Goal: Task Accomplishment & Management: Complete application form

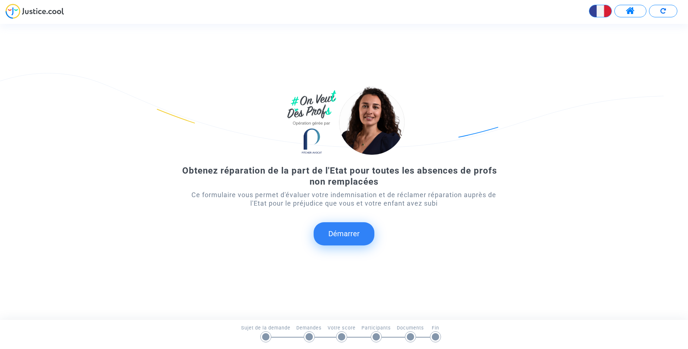
click at [354, 236] on button "Démarrer" at bounding box center [344, 233] width 61 height 23
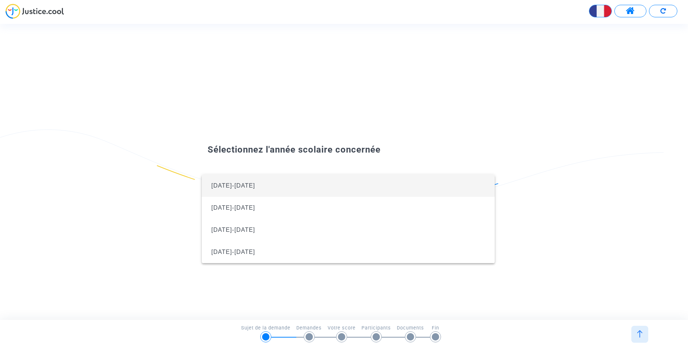
click at [253, 182] on span "[DATE]-[DATE]" at bounding box center [348, 185] width 281 height 22
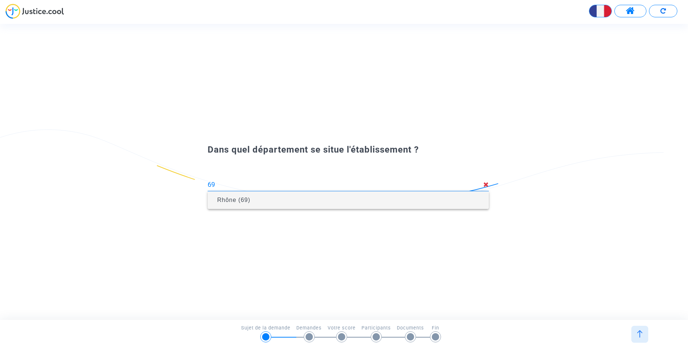
click at [356, 205] on span "Rhône (69)" at bounding box center [347, 200] width 269 height 21
type input "Rhône (69)"
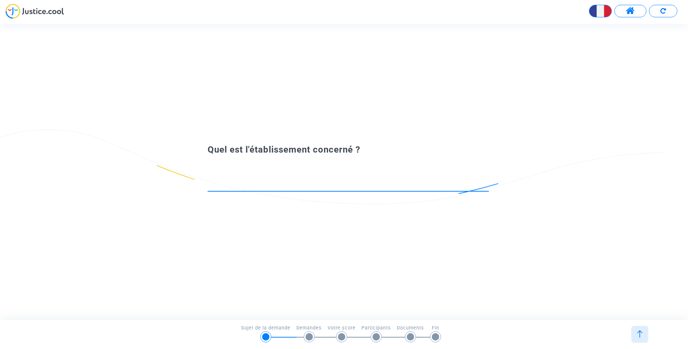
click at [350, 185] on input at bounding box center [348, 184] width 281 height 7
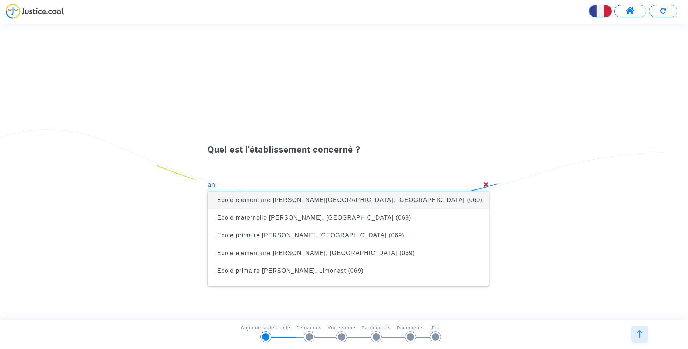
type input "a"
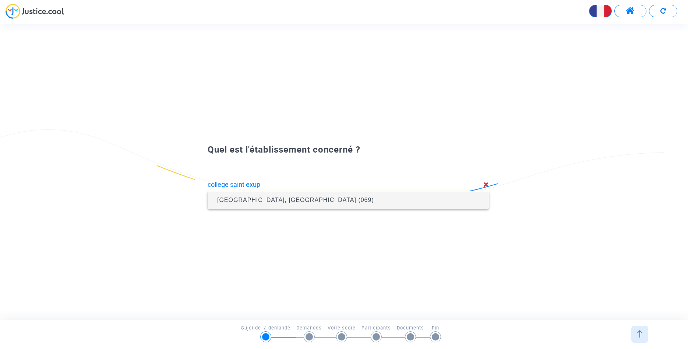
click at [335, 201] on span "Collège Antoine de Saint-Exupéry, Lyon 4e Arrondissement (069)" at bounding box center [295, 200] width 157 height 6
type input "Collège Antoine de Saint-Exupéry, Lyon 4e Arrondissement (069)"
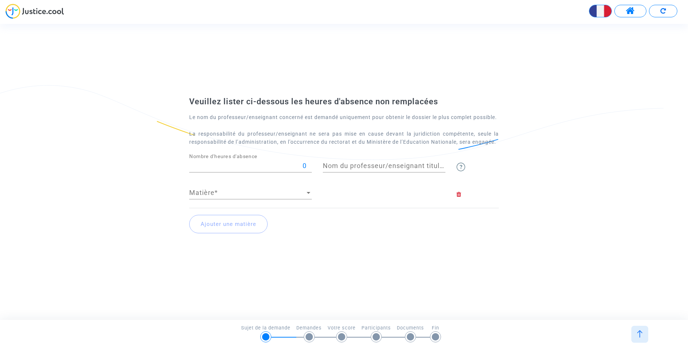
click at [560, 91] on div "Veuillez lister ci-dessous les heures d'absence non remplacées Le nom du profes…" at bounding box center [344, 172] width 688 height 162
click at [261, 166] on input "0" at bounding box center [250, 165] width 123 height 7
click at [258, 196] on span "Matière" at bounding box center [247, 192] width 116 height 7
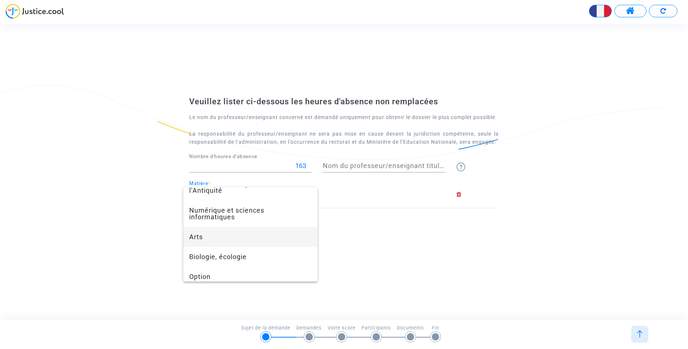
scroll to position [429, 0]
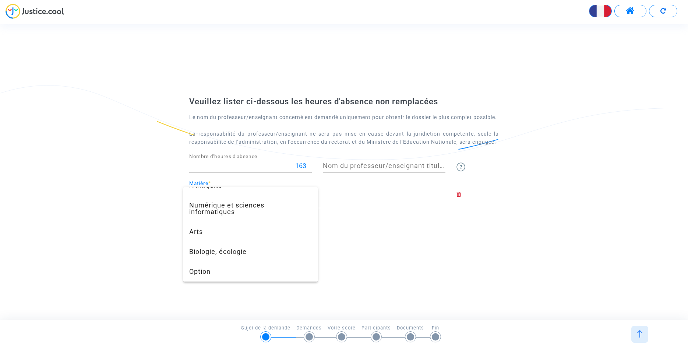
click at [157, 253] on div at bounding box center [344, 174] width 688 height 349
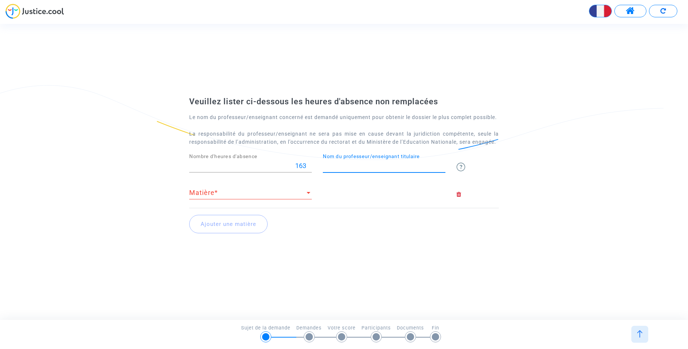
click at [376, 169] on input "Nom du professeur/enseignant titulaire" at bounding box center [384, 165] width 123 height 7
drag, startPoint x: 645, startPoint y: 82, endPoint x: 567, endPoint y: 115, distance: 84.2
click at [643, 85] on div "Veuillez lister ci-dessous les heures d'absence non remplacées Le nom du profes…" at bounding box center [344, 171] width 688 height 173
click at [260, 190] on div "Matière Matière *" at bounding box center [250, 189] width 123 height 19
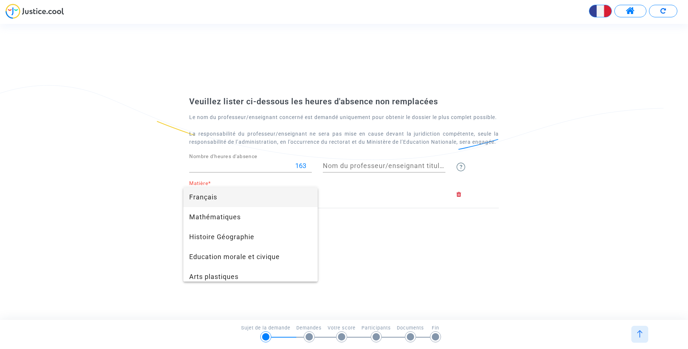
click at [377, 200] on div at bounding box center [344, 174] width 688 height 349
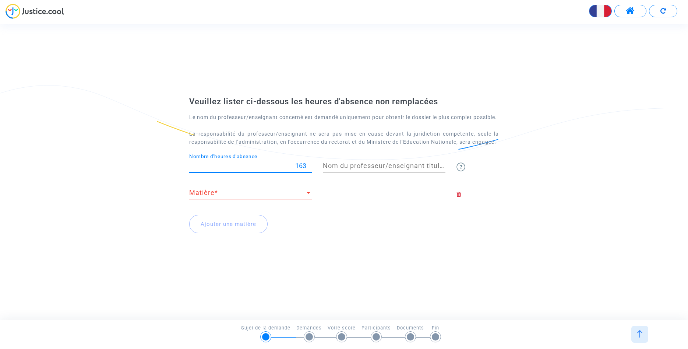
click at [304, 169] on input "163" at bounding box center [250, 165] width 123 height 7
type input "1"
type input "204"
click at [410, 167] on input "Nom du professeur/enseignant titulaire" at bounding box center [384, 165] width 123 height 7
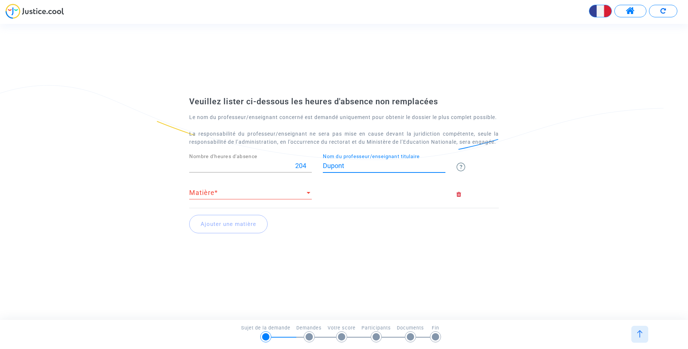
type input "Dupont"
click at [307, 194] on div at bounding box center [308, 192] width 7 height 7
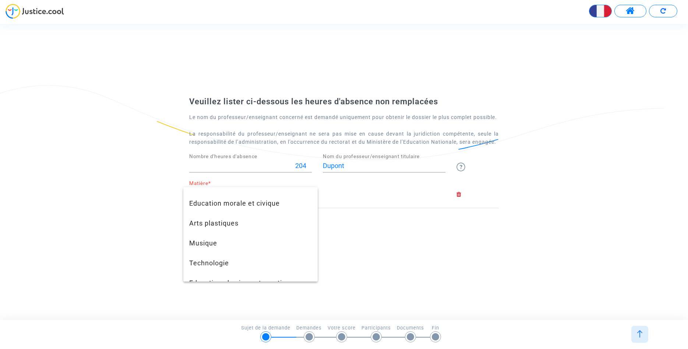
scroll to position [49, 0]
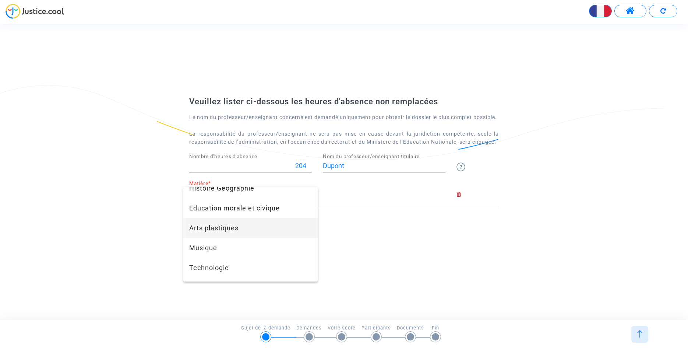
click at [237, 227] on span "Arts plastiques" at bounding box center [250, 228] width 123 height 20
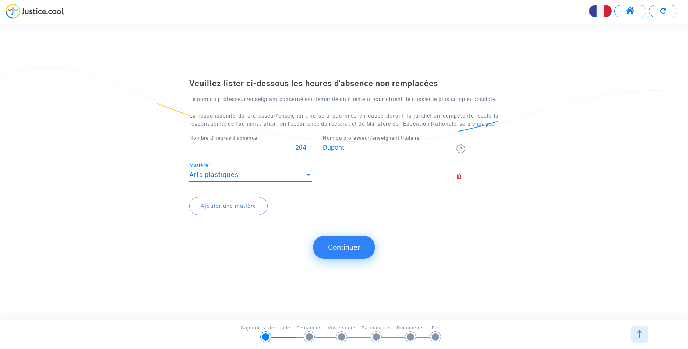
click at [342, 254] on button "Continuer" at bounding box center [343, 247] width 61 height 23
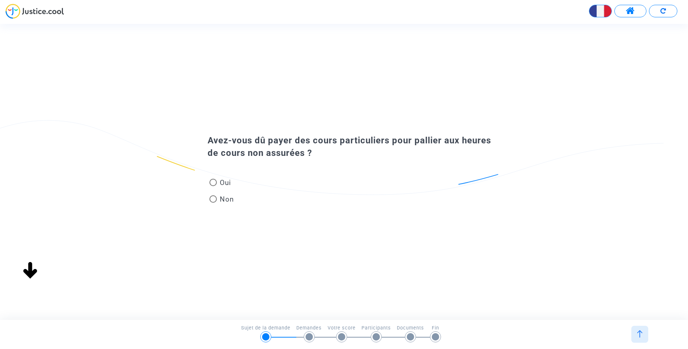
click at [212, 199] on span at bounding box center [212, 198] width 7 height 7
click at [213, 202] on input "Non" at bounding box center [213, 202] width 0 height 0
radio input "true"
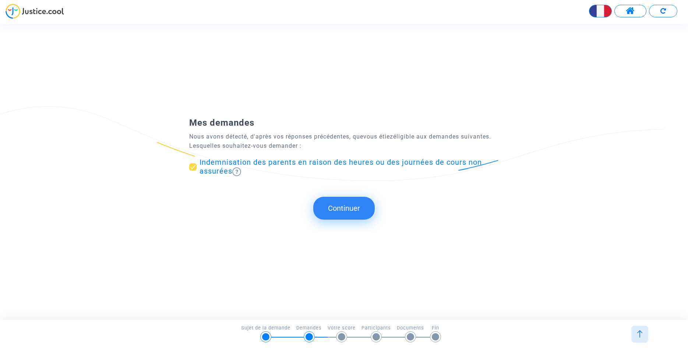
click at [343, 205] on button "Continuer" at bounding box center [343, 208] width 61 height 23
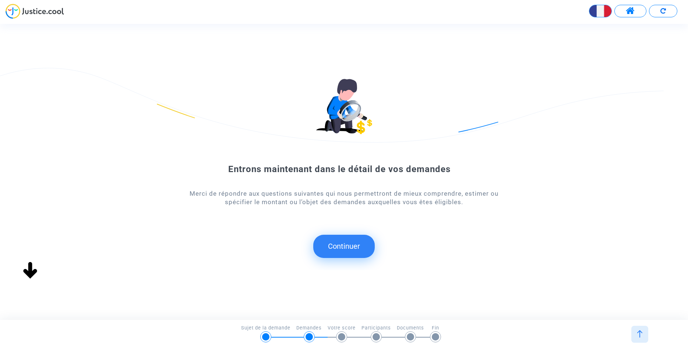
click at [336, 244] on button "Continuer" at bounding box center [343, 245] width 61 height 23
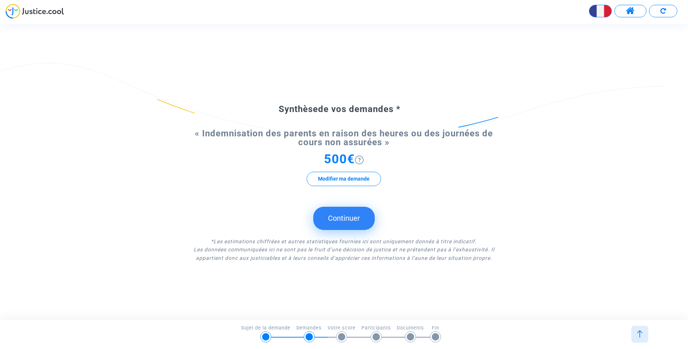
click at [342, 215] on button "Continuer" at bounding box center [343, 218] width 61 height 23
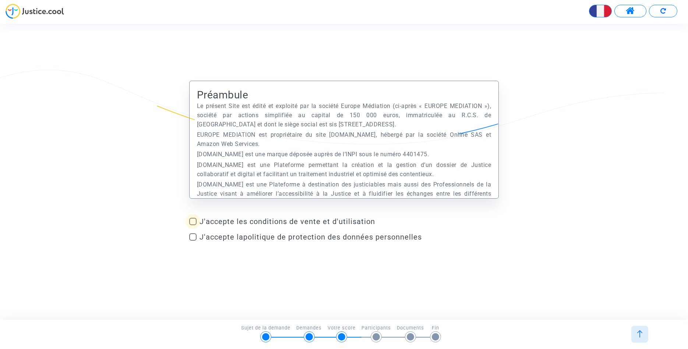
click at [194, 222] on span at bounding box center [192, 221] width 7 height 7
click at [193, 225] on input "J'accepte les conditions de vente et d'utilisation" at bounding box center [193, 225] width 0 height 0
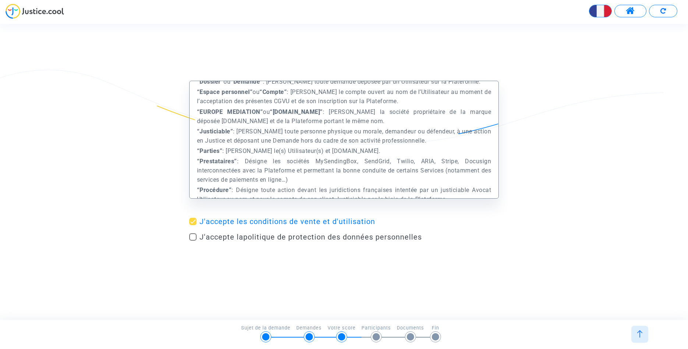
scroll to position [294, 0]
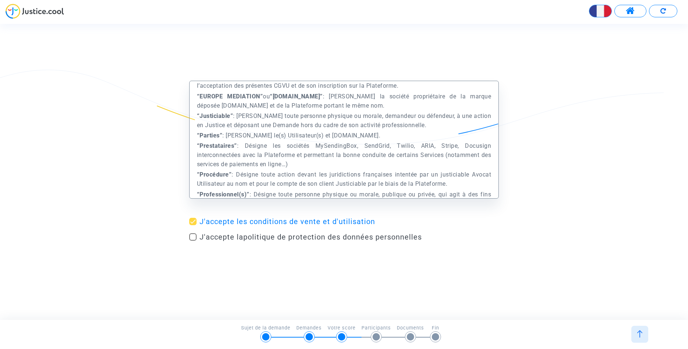
click at [195, 221] on span at bounding box center [192, 221] width 7 height 7
click at [193, 225] on input "J'accepte les conditions de vente et d'utilisation" at bounding box center [193, 225] width 0 height 0
checkbox input "false"
click at [195, 233] on span at bounding box center [192, 236] width 7 height 7
click at [193, 240] on input "J'accepte la politique de protection des données personnelles" at bounding box center [193, 240] width 0 height 0
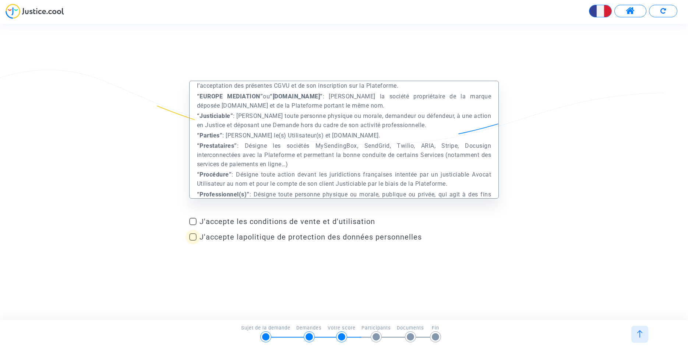
checkbox input "true"
click at [194, 222] on span at bounding box center [192, 221] width 7 height 7
click at [193, 225] on input "J'accepte les conditions de vente et d'utilisation" at bounding box center [193, 225] width 0 height 0
checkbox input "true"
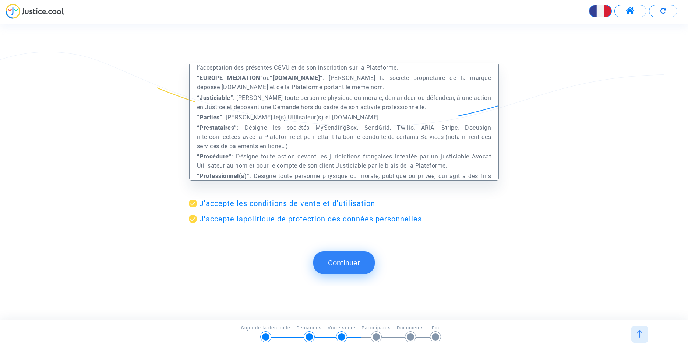
click at [357, 262] on button "Continuer" at bounding box center [343, 262] width 61 height 23
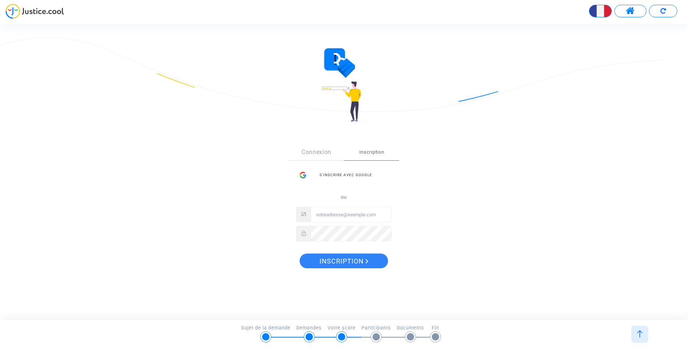
click at [345, 217] on input "Email" at bounding box center [351, 214] width 80 height 15
type input "[EMAIL_ADDRESS][DOMAIN_NAME]"
click at [344, 260] on span "Inscription" at bounding box center [344, 260] width 49 height 15
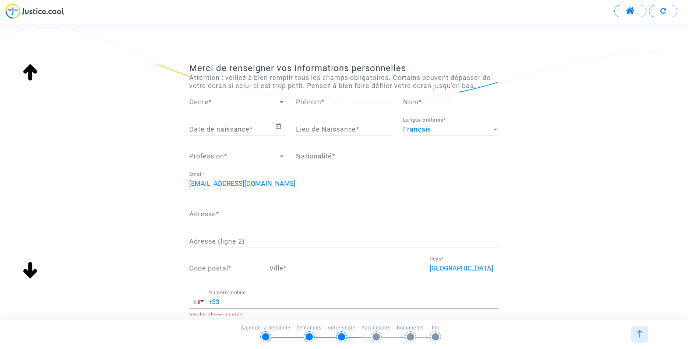
click at [279, 105] on div at bounding box center [281, 101] width 7 height 7
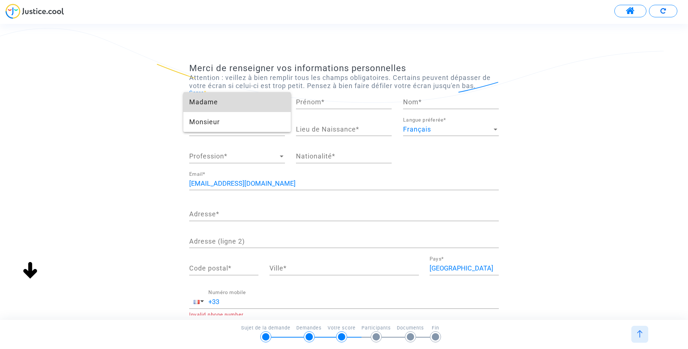
click at [265, 101] on span "Madame" at bounding box center [237, 102] width 96 height 20
click at [319, 102] on input "Prénom *" at bounding box center [344, 101] width 96 height 7
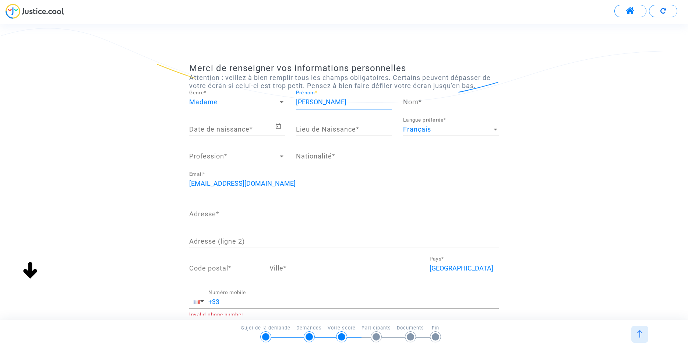
type input "[PERSON_NAME]"
click at [414, 106] on input "Nom *" at bounding box center [451, 101] width 96 height 7
type input "MONROCQ"
click at [229, 132] on input "Date de naissance *" at bounding box center [232, 129] width 86 height 7
click at [278, 130] on icon "Open calendar" at bounding box center [278, 126] width 7 height 9
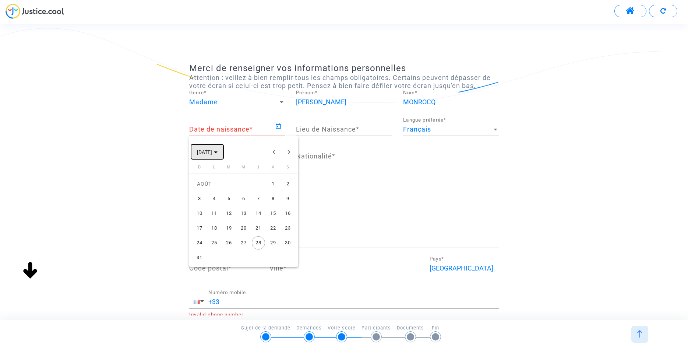
click at [212, 152] on span "[DATE]" at bounding box center [204, 152] width 15 height 6
click at [214, 154] on span "[DATE] – [DATE]" at bounding box center [215, 152] width 36 height 6
click at [212, 154] on span "[DATE]" at bounding box center [204, 152] width 15 height 6
click at [229, 149] on span "[DATE] – [DATE]" at bounding box center [217, 152] width 41 height 6
click at [212, 153] on span "[DATE]" at bounding box center [204, 152] width 15 height 6
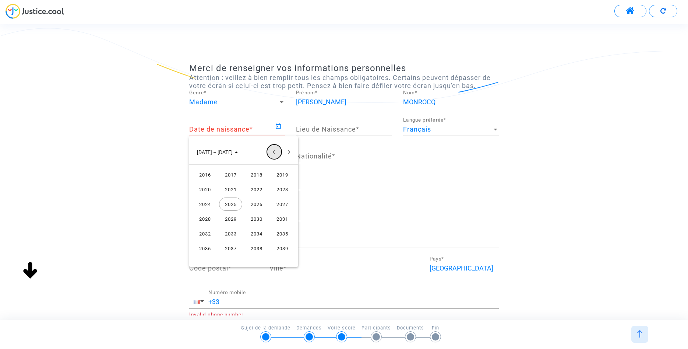
click at [274, 150] on button "Previous 24 years" at bounding box center [274, 151] width 15 height 15
click at [273, 151] on button "Previous 24 years" at bounding box center [274, 151] width 15 height 15
click at [262, 236] on div "1986" at bounding box center [256, 233] width 23 height 13
click at [281, 200] on div "AOÛT" at bounding box center [282, 203] width 23 height 13
click at [231, 232] on div "19" at bounding box center [228, 227] width 13 height 13
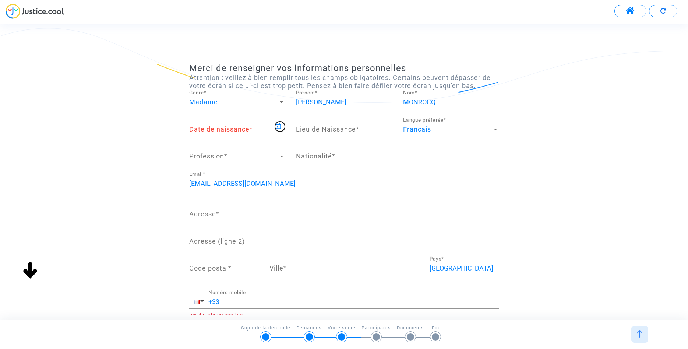
type input "[DATE]"
click at [333, 134] on div "Lieu de Naissance *" at bounding box center [344, 126] width 96 height 19
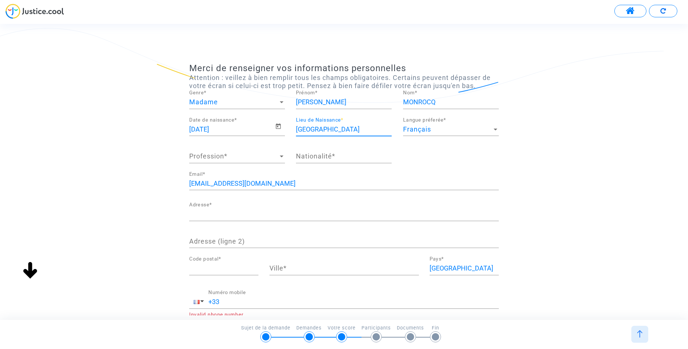
type input "[GEOGRAPHIC_DATA]"
click at [437, 148] on div "[DEMOGRAPHIC_DATA] Date de naissance * Lyon Lieu de Naissance * Français Langue…" at bounding box center [344, 144] width 321 height 54
click at [249, 156] on span "Profession" at bounding box center [233, 155] width 89 height 7
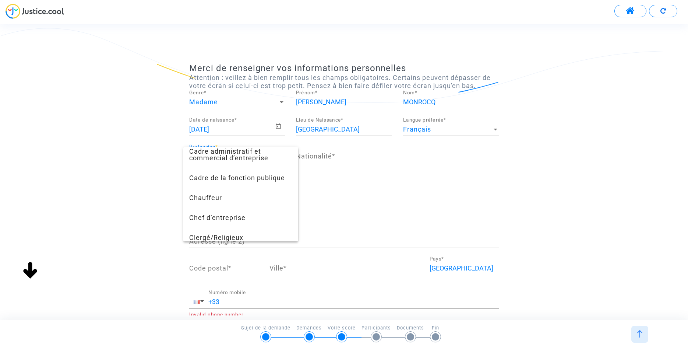
scroll to position [49, 0]
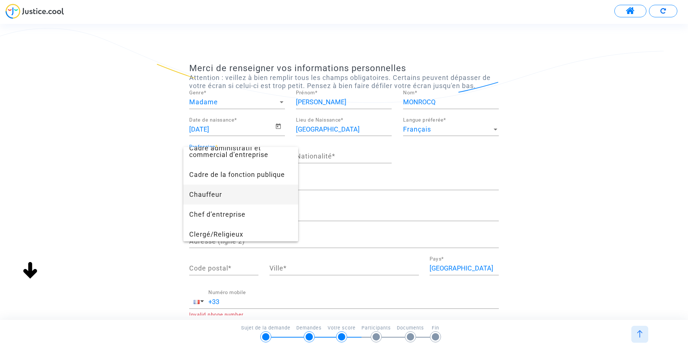
click at [211, 191] on span "Chauffeur" at bounding box center [240, 194] width 103 height 20
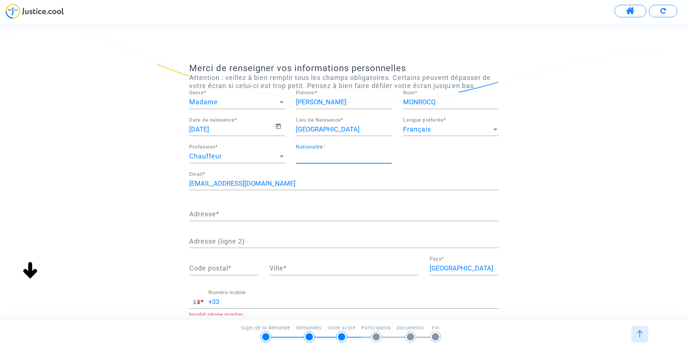
click at [320, 156] on input "Nationalité *" at bounding box center [344, 155] width 96 height 7
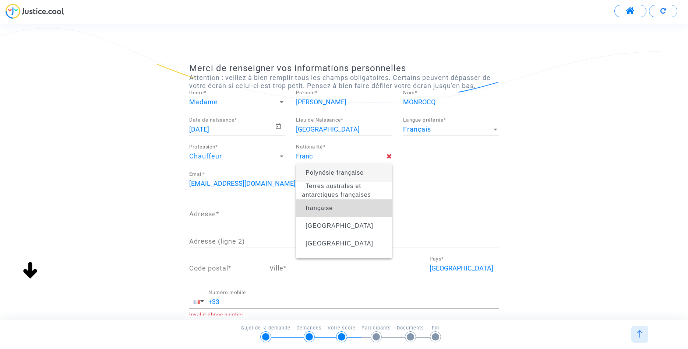
click at [315, 204] on span "française" at bounding box center [344, 208] width 84 height 21
type input "française"
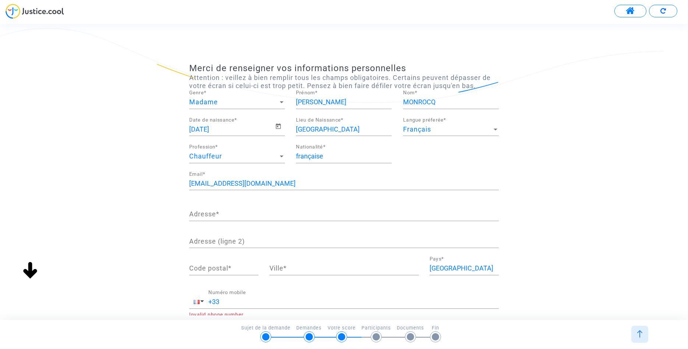
click at [204, 218] on input "Adresse *" at bounding box center [344, 213] width 310 height 7
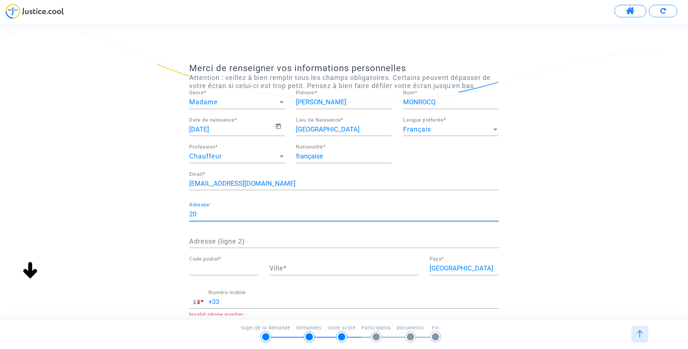
type input "[STREET_ADDRESS]"
type input "69300"
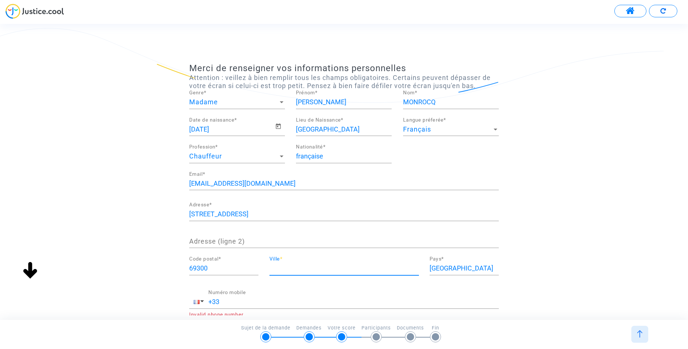
click at [313, 267] on input "Ville *" at bounding box center [343, 267] width 149 height 7
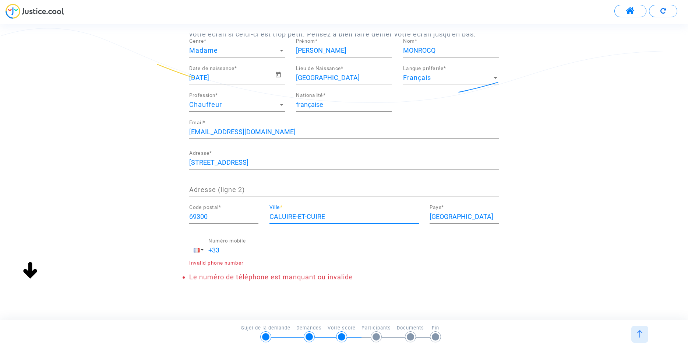
scroll to position [64, 0]
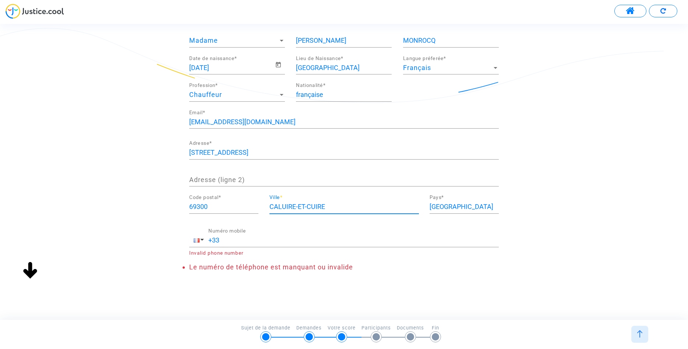
type input "CALUIRE-ET-CUIRE"
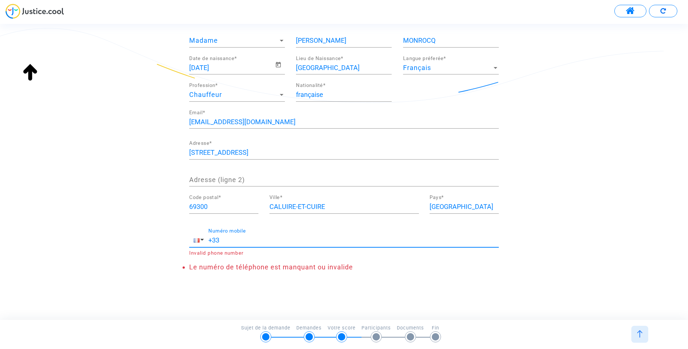
click at [253, 237] on input "+33" at bounding box center [353, 239] width 290 height 7
click at [443, 285] on div "Merci de renseigner vos informations personnelles Attention : veillez à bien re…" at bounding box center [344, 176] width 688 height 287
click at [220, 238] on input "[PHONE_NUMBER]" at bounding box center [353, 239] width 290 height 7
click at [224, 238] on input "[PHONE_NUMBER]" at bounding box center [353, 239] width 290 height 7
click at [222, 239] on input "[PHONE_NUMBER]" at bounding box center [353, 239] width 290 height 7
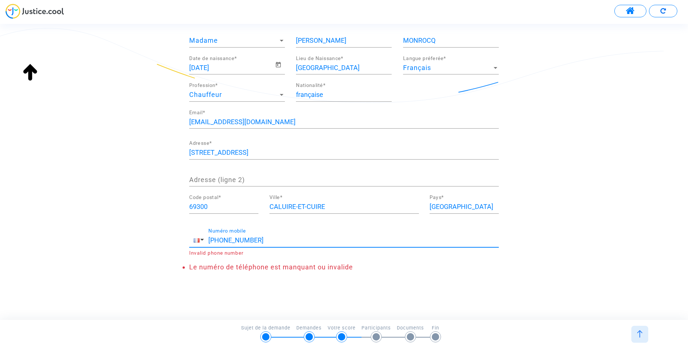
scroll to position [48, 0]
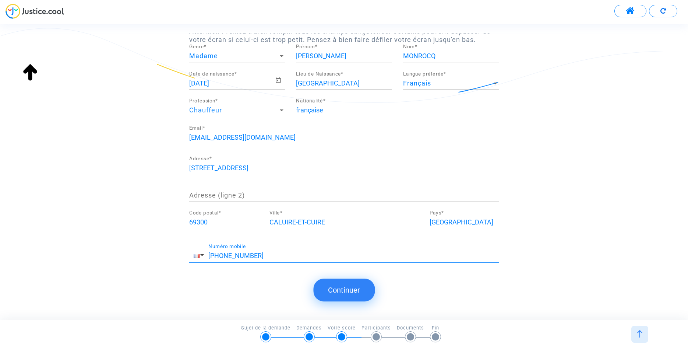
type input "[PHONE_NUMBER]"
click at [340, 287] on button "Continuer" at bounding box center [343, 289] width 61 height 23
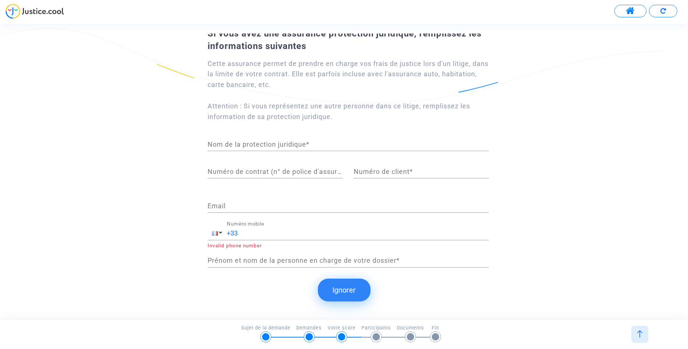
scroll to position [40, 0]
click at [333, 293] on button "Ignorer" at bounding box center [344, 289] width 53 height 23
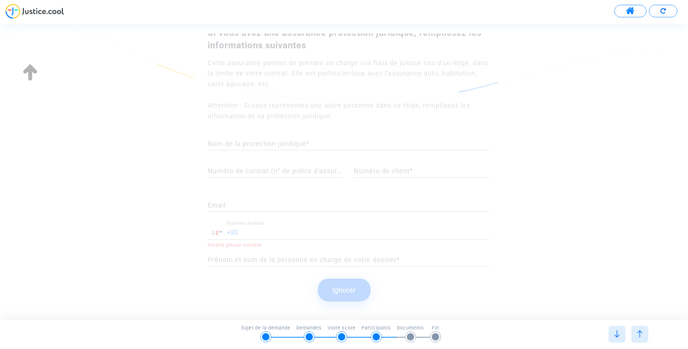
scroll to position [0, 0]
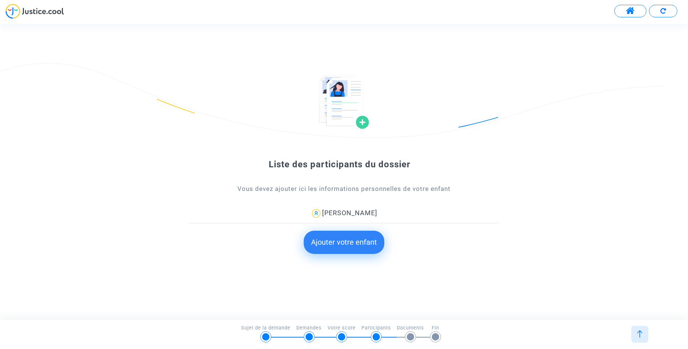
click at [365, 244] on button "Ajouter votre enfant" at bounding box center [344, 241] width 81 height 23
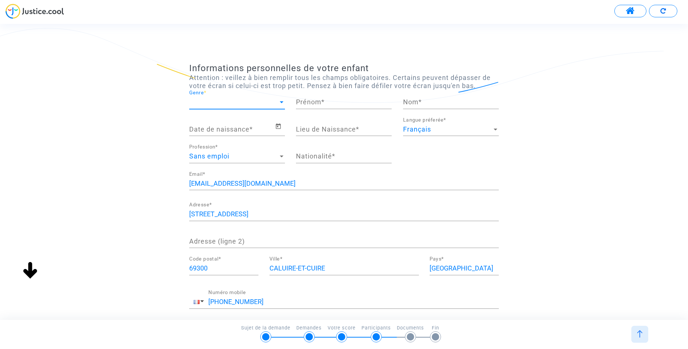
click at [259, 105] on span "Genre" at bounding box center [233, 101] width 89 height 7
click at [258, 102] on span "Madame" at bounding box center [237, 102] width 96 height 20
click at [319, 99] on input "Prénom *" at bounding box center [344, 101] width 96 height 7
type input "ZOE"
click at [421, 107] on div "Nom *" at bounding box center [451, 99] width 96 height 19
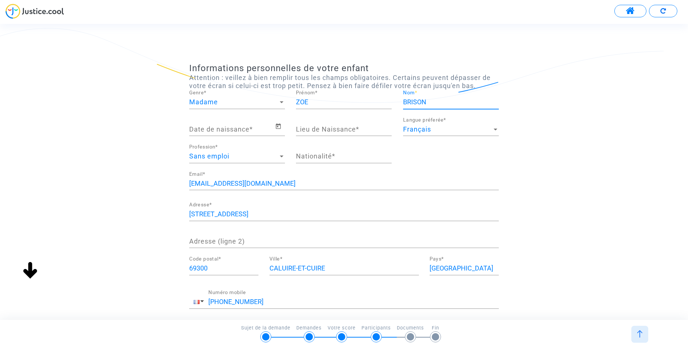
type input "BRISON"
click at [226, 130] on input "Date de naissance *" at bounding box center [232, 129] width 86 height 7
click at [280, 129] on icon "Open calendar" at bounding box center [278, 126] width 5 height 6
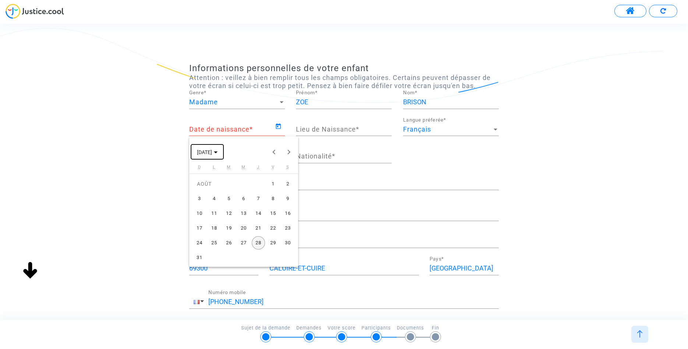
click at [212, 155] on span "[DATE]" at bounding box center [204, 152] width 15 height 6
click at [275, 155] on button "Previous 24 years" at bounding box center [274, 151] width 15 height 15
click at [235, 253] on div "2013" at bounding box center [230, 247] width 23 height 13
click at [283, 192] on div "AVR." at bounding box center [282, 189] width 23 height 13
click at [214, 257] on div "29" at bounding box center [214, 257] width 13 height 13
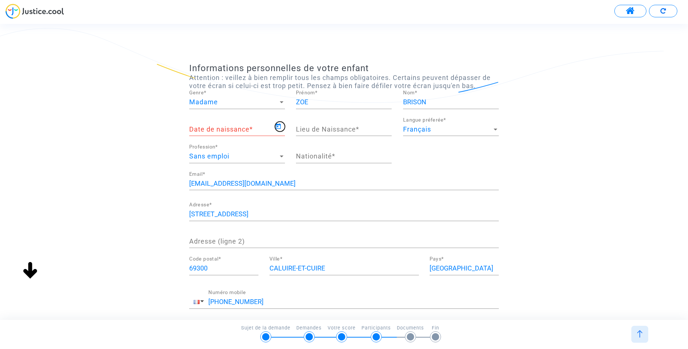
type input "[DATE]"
click at [317, 130] on input "Lieu de Naissance *" at bounding box center [344, 129] width 96 height 7
click at [316, 130] on input "Lieu de Naissance *" at bounding box center [344, 129] width 96 height 7
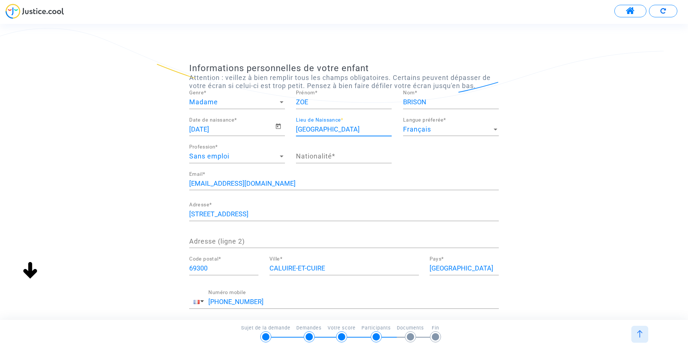
type input "[GEOGRAPHIC_DATA]"
click at [196, 133] on input "[DATE]" at bounding box center [232, 129] width 86 height 7
click at [190, 133] on input "[DATE]" at bounding box center [232, 129] width 86 height 7
click at [193, 131] on input "[DATE]" at bounding box center [232, 129] width 86 height 7
click at [275, 133] on input "[DATE]" at bounding box center [232, 129] width 86 height 7
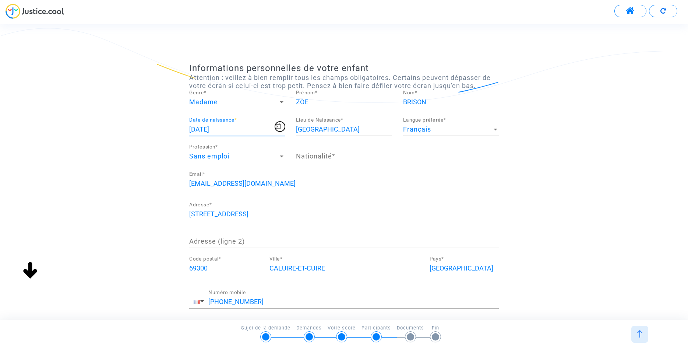
click at [278, 129] on icon "Open calendar" at bounding box center [278, 126] width 7 height 9
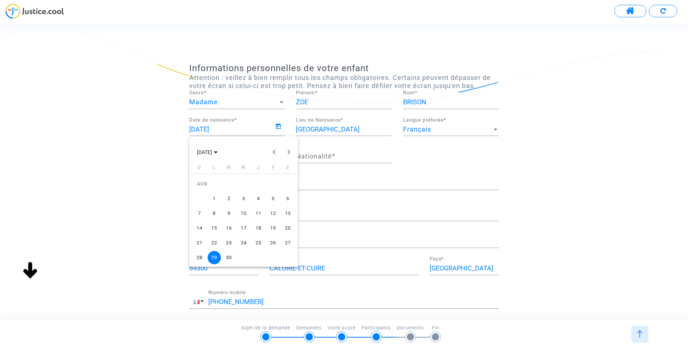
click at [230, 213] on div "9" at bounding box center [228, 213] width 13 height 13
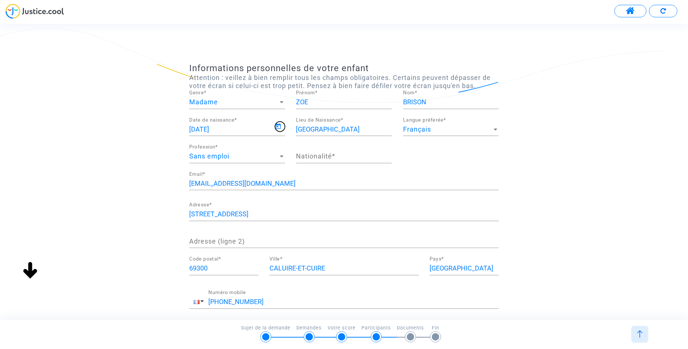
type input "[DATE]"
click at [358, 159] on input "Nationalité *" at bounding box center [344, 155] width 96 height 7
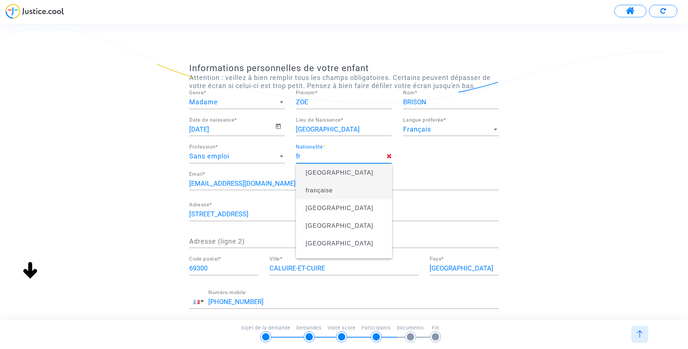
click at [327, 189] on span "française" at bounding box center [319, 190] width 27 height 6
type input "française"
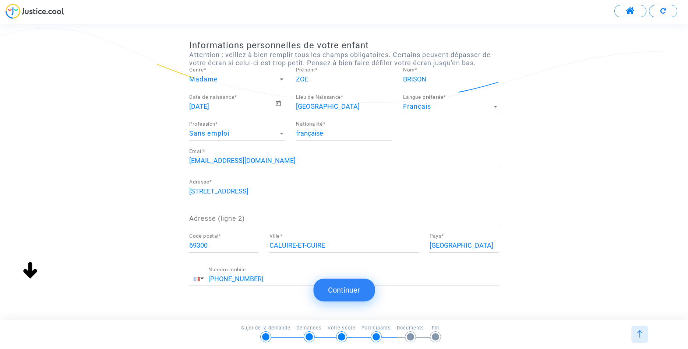
scroll to position [42, 0]
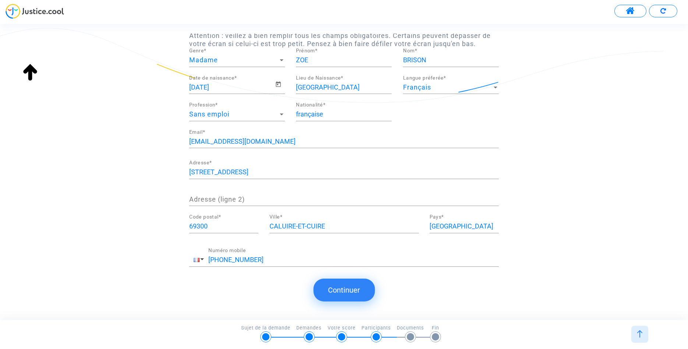
click at [352, 285] on button "Continuer" at bounding box center [343, 289] width 61 height 23
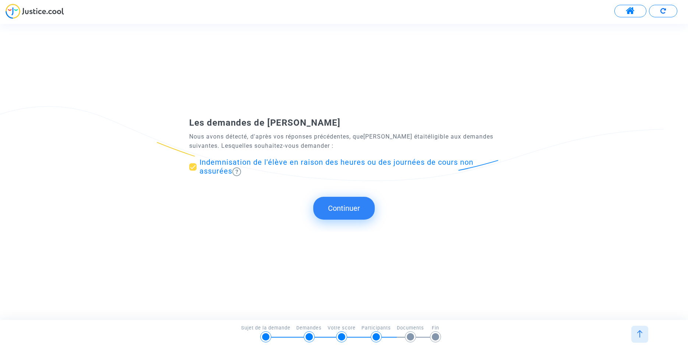
click at [361, 209] on button "Continuer" at bounding box center [343, 208] width 61 height 23
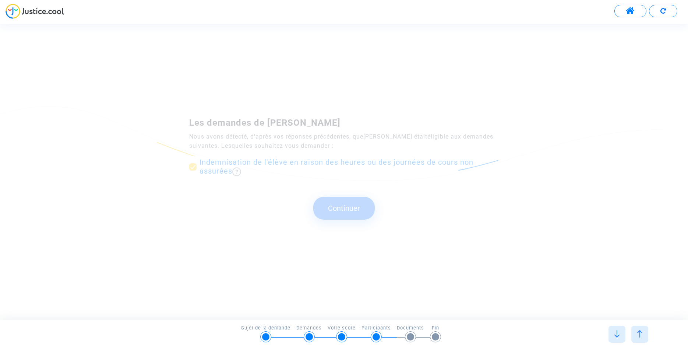
scroll to position [0, 0]
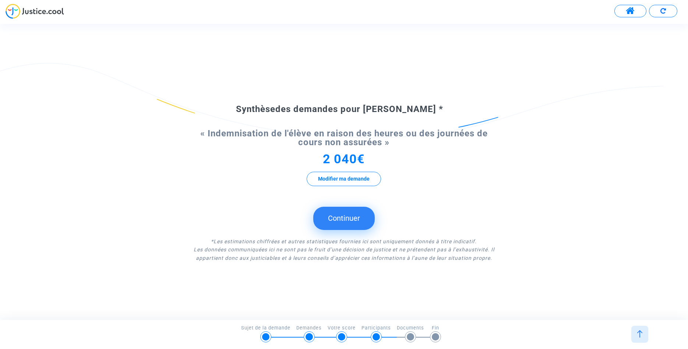
click at [355, 215] on button "Continuer" at bounding box center [343, 218] width 61 height 23
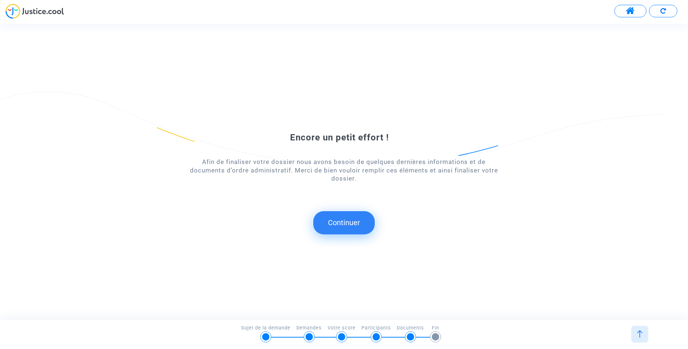
click at [348, 221] on button "Continuer" at bounding box center [343, 222] width 61 height 23
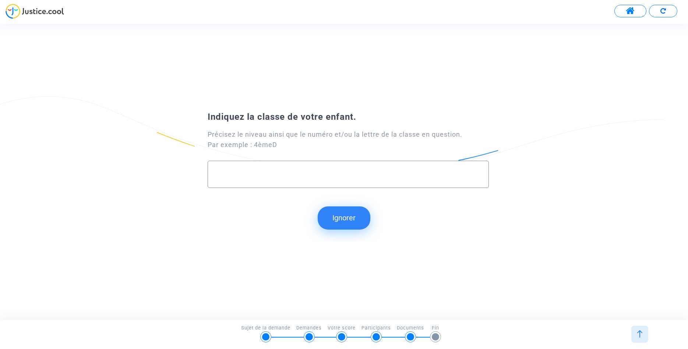
click at [588, 151] on div "Indiquez la classe de votre enfant. Précisez le niveau ainsi que le numéro et/o…" at bounding box center [344, 153] width 688 height 92
click at [301, 177] on input "text" at bounding box center [348, 174] width 266 height 8
type input "6ème1"
click at [353, 223] on button "Continuer" at bounding box center [343, 217] width 61 height 23
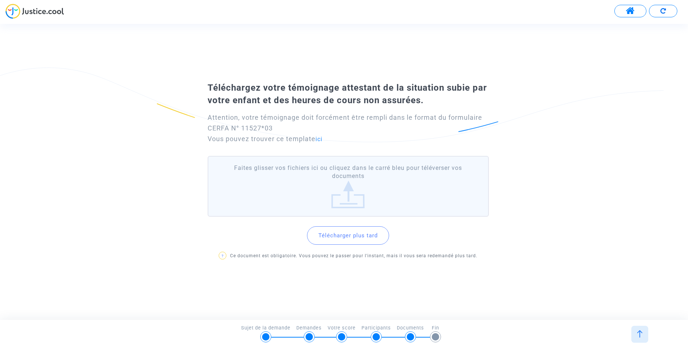
click at [352, 198] on label "Faites glisser vos fichiers ici ou cliquez dans le carré bleu pour téléverser v…" at bounding box center [348, 186] width 281 height 61
click at [0, 0] on input "Faites glisser vos fichiers ici ou cliquez dans le carré bleu pour téléverser v…" at bounding box center [0, 0] width 0 height 0
click at [320, 138] on link "ici" at bounding box center [318, 138] width 7 height 7
click at [351, 233] on button "Télécharger plus tard" at bounding box center [348, 235] width 82 height 18
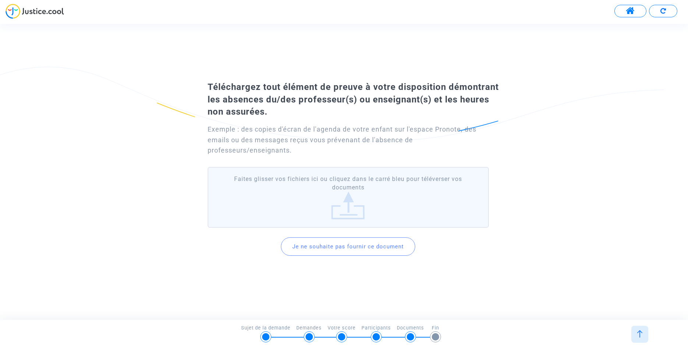
click at [559, 88] on div "Téléchargez tout élément de preuve à votre disposition démontrant les absences …" at bounding box center [344, 172] width 688 height 188
click at [364, 199] on label "Faites glisser vos fichiers ici ou cliquez dans le carré bleu pour téléverser v…" at bounding box center [348, 197] width 281 height 61
click at [0, 0] on input "Faites glisser vos fichiers ici ou cliquez dans le carré bleu pour téléverser v…" at bounding box center [0, 0] width 0 height 0
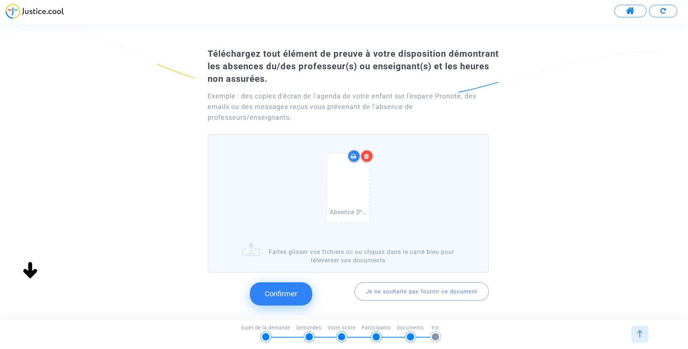
scroll to position [55, 0]
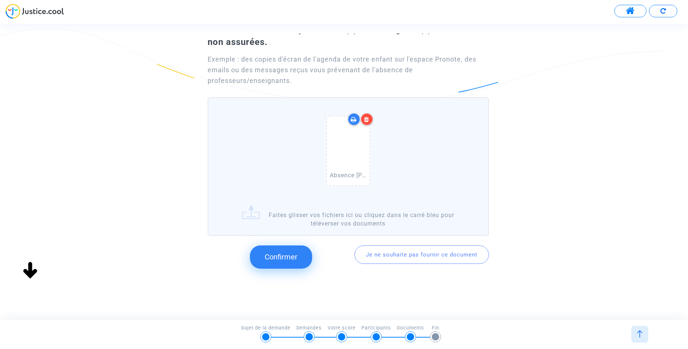
click at [295, 258] on span "Confirmer" at bounding box center [281, 256] width 33 height 9
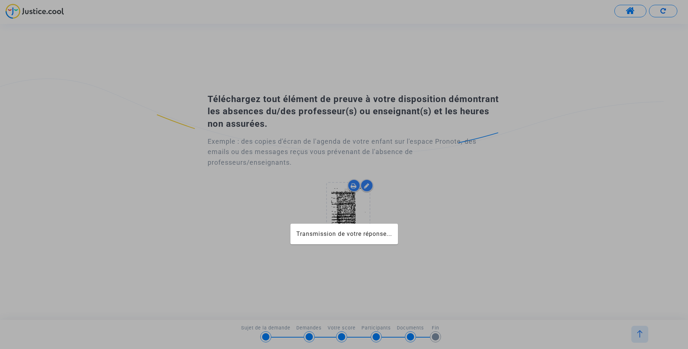
scroll to position [0, 0]
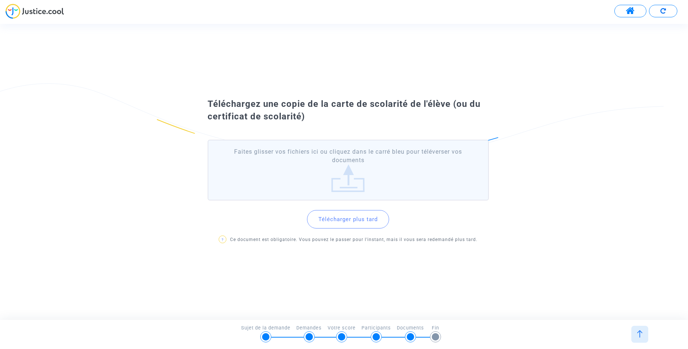
click at [334, 222] on button "Télécharger plus tard" at bounding box center [348, 219] width 82 height 18
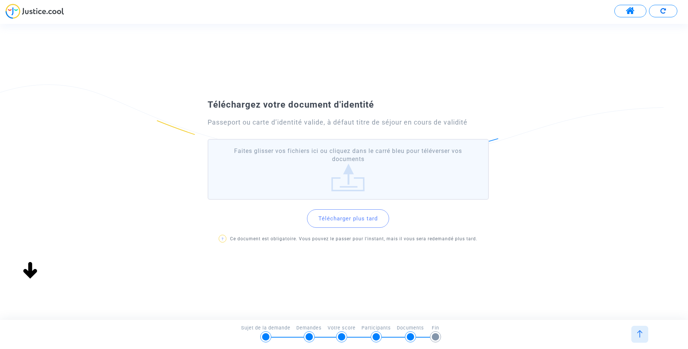
click at [374, 218] on button "Télécharger plus tard" at bounding box center [348, 218] width 82 height 18
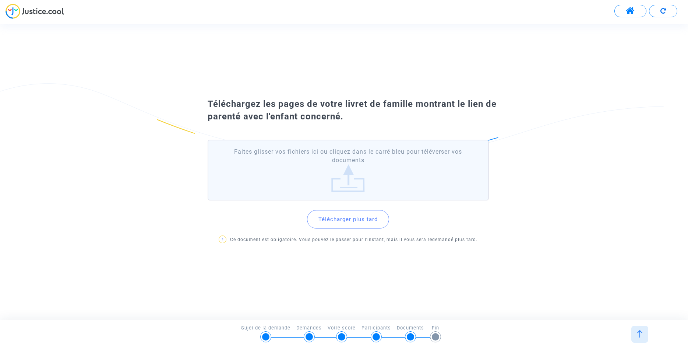
click at [374, 218] on button "Télécharger plus tard" at bounding box center [348, 219] width 82 height 18
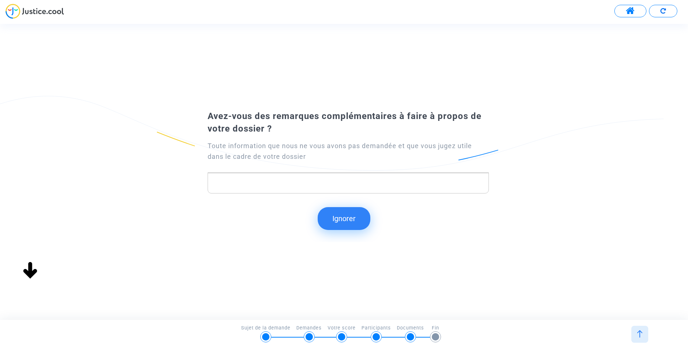
click at [353, 221] on button "Ignorer" at bounding box center [344, 218] width 53 height 23
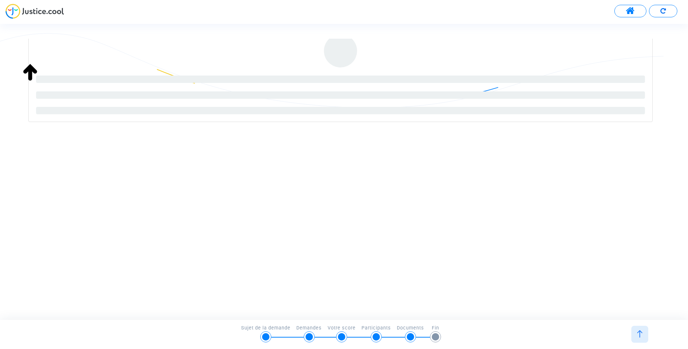
scroll to position [94, 0]
